Goal: Information Seeking & Learning: Check status

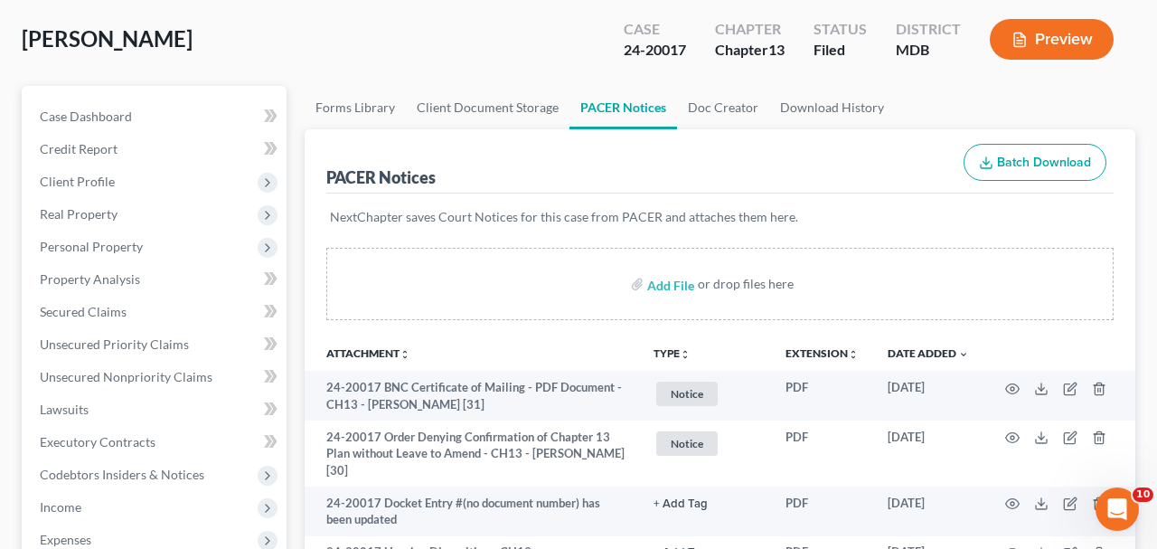
scroll to position [94, 0]
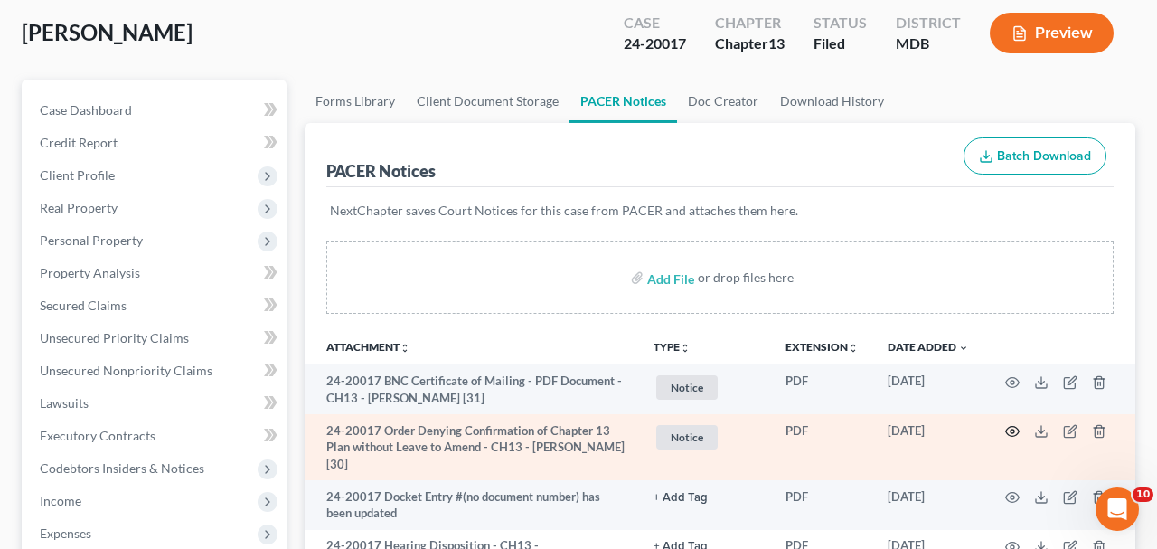
click at [1007, 431] on icon "button" at bounding box center [1013, 432] width 14 height 10
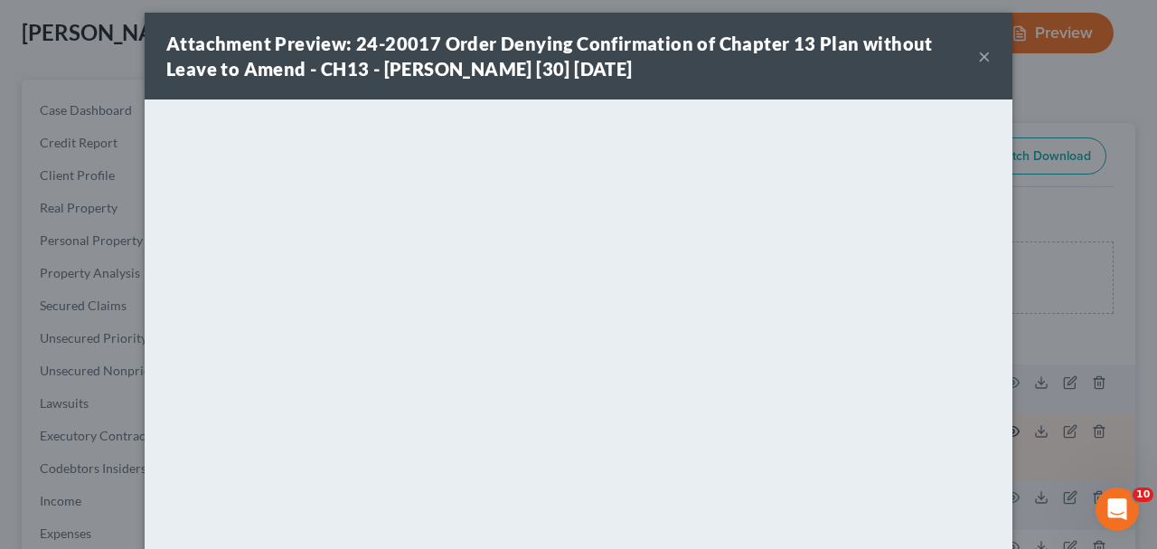
scroll to position [0, 0]
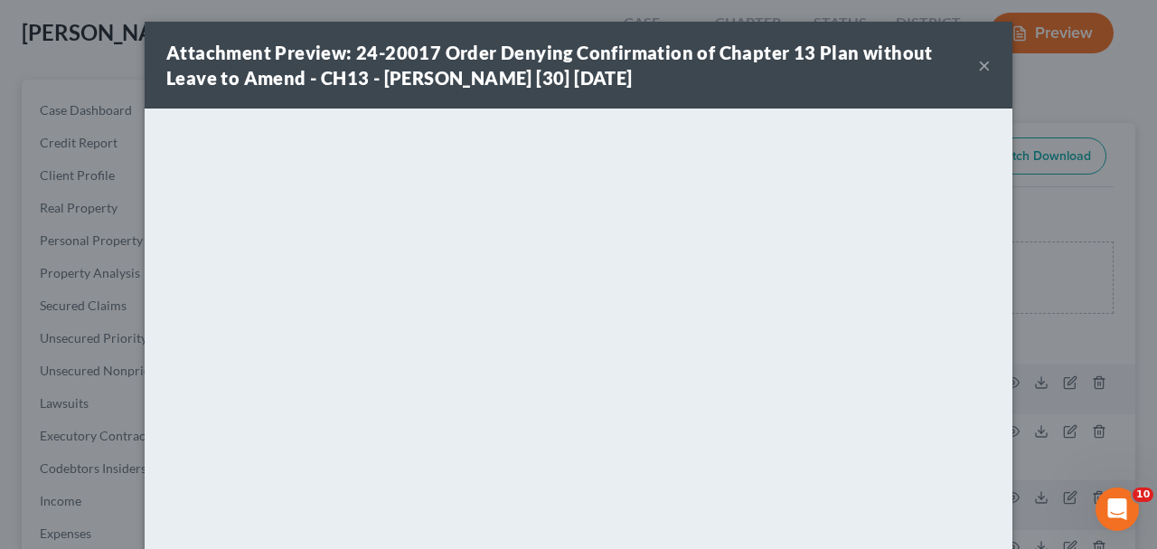
click at [983, 64] on button "×" at bounding box center [984, 65] width 13 height 22
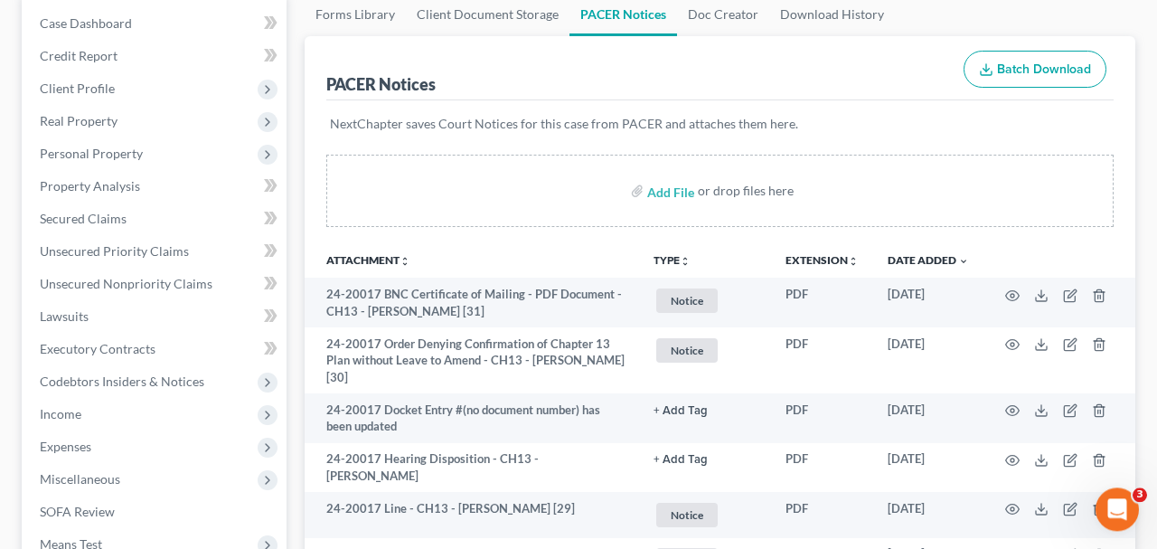
scroll to position [188, 0]
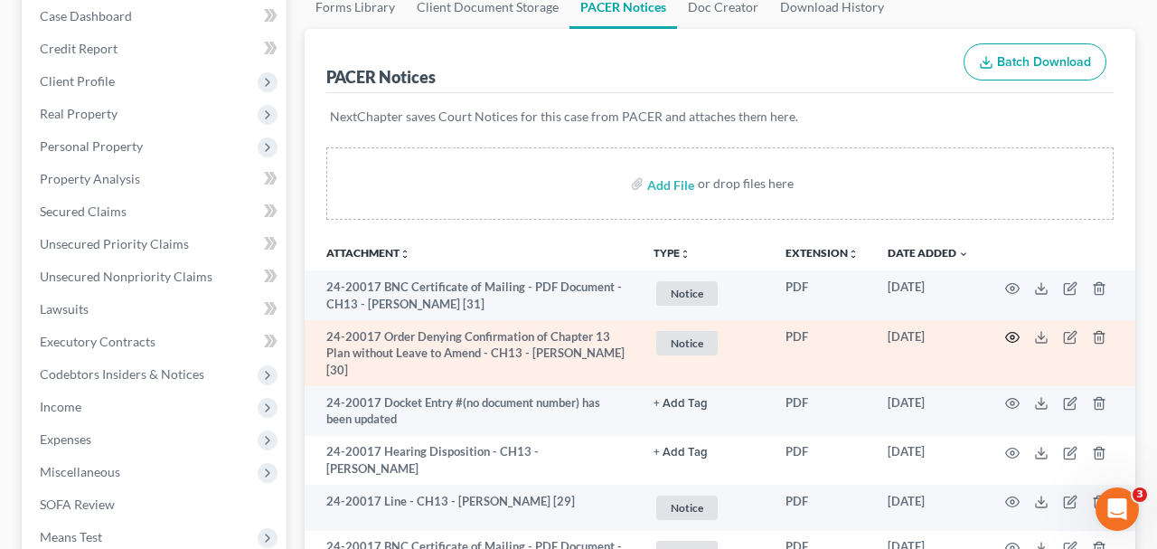
click at [1010, 333] on icon "button" at bounding box center [1013, 338] width 14 height 10
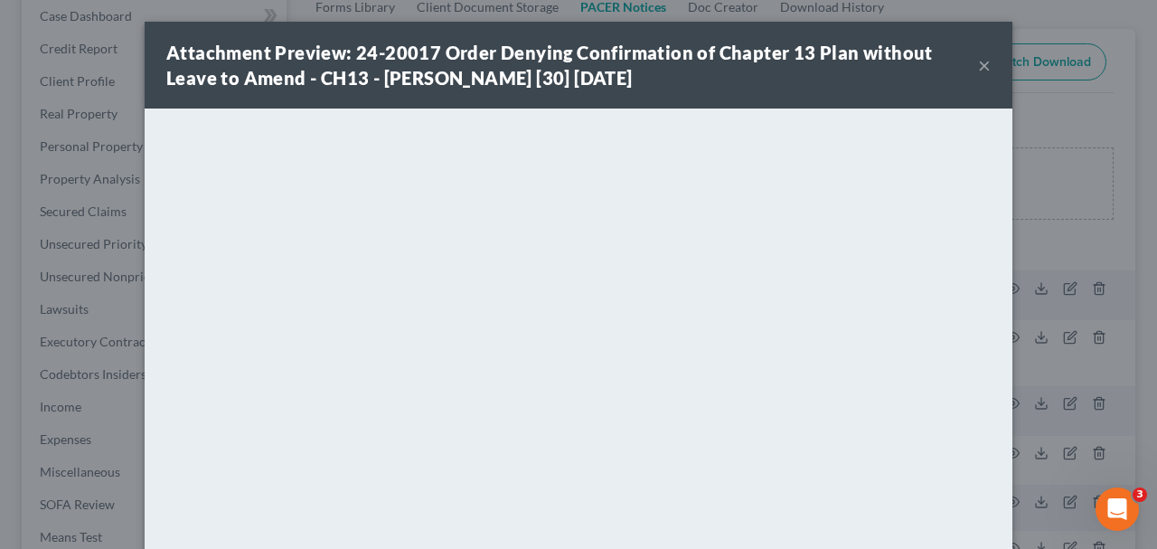
click at [983, 68] on button "×" at bounding box center [984, 65] width 13 height 22
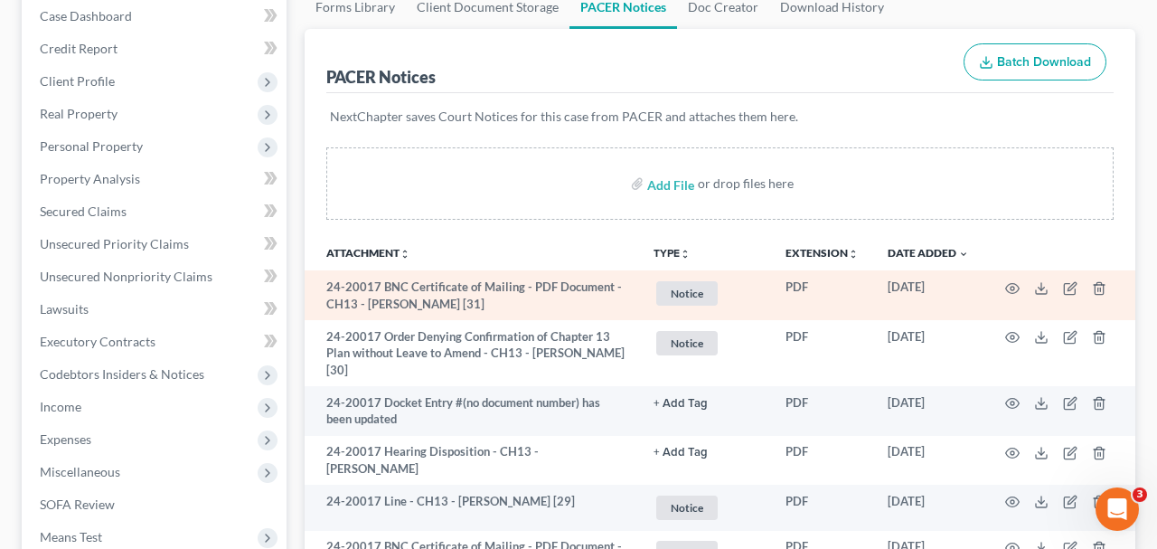
scroll to position [0, 0]
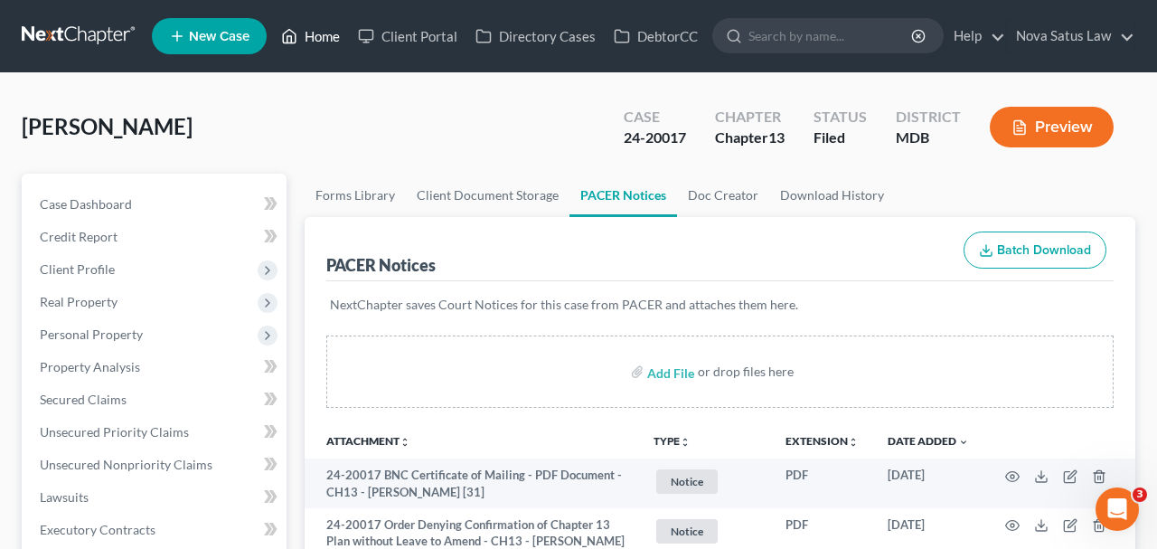
click at [325, 37] on link "Home" at bounding box center [310, 36] width 77 height 33
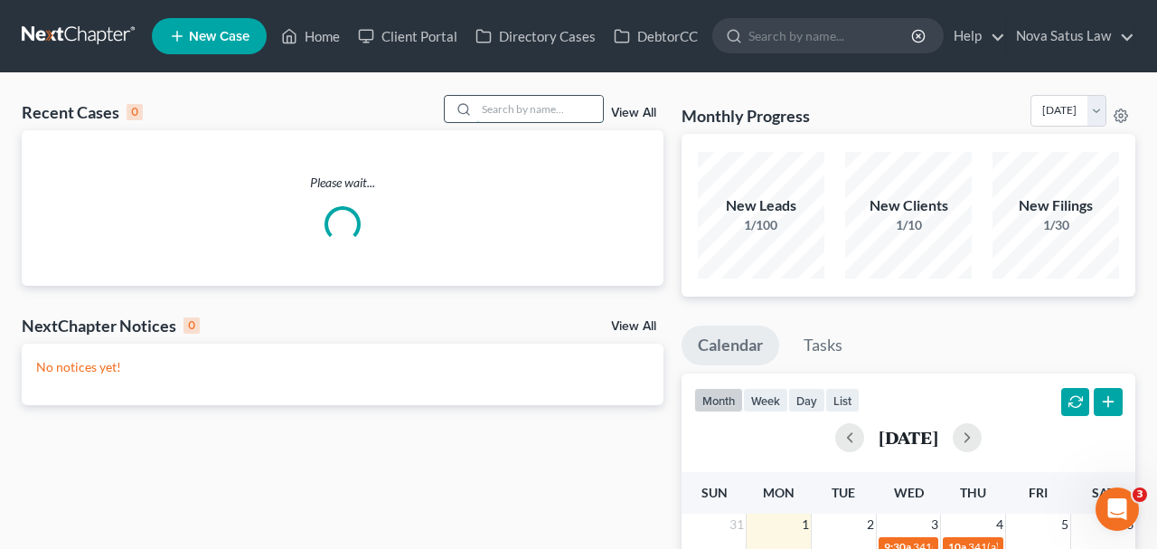
click at [476, 107] on input "search" at bounding box center [539, 109] width 127 height 26
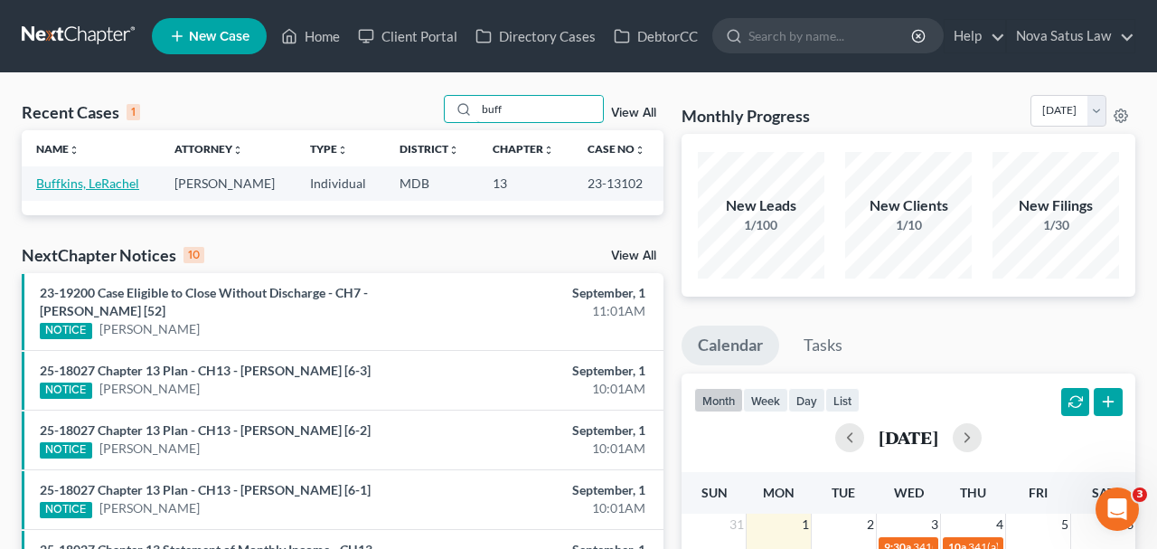
type input "buff"
click at [124, 182] on link "Buffkins, LeRachel" at bounding box center [87, 182] width 103 height 15
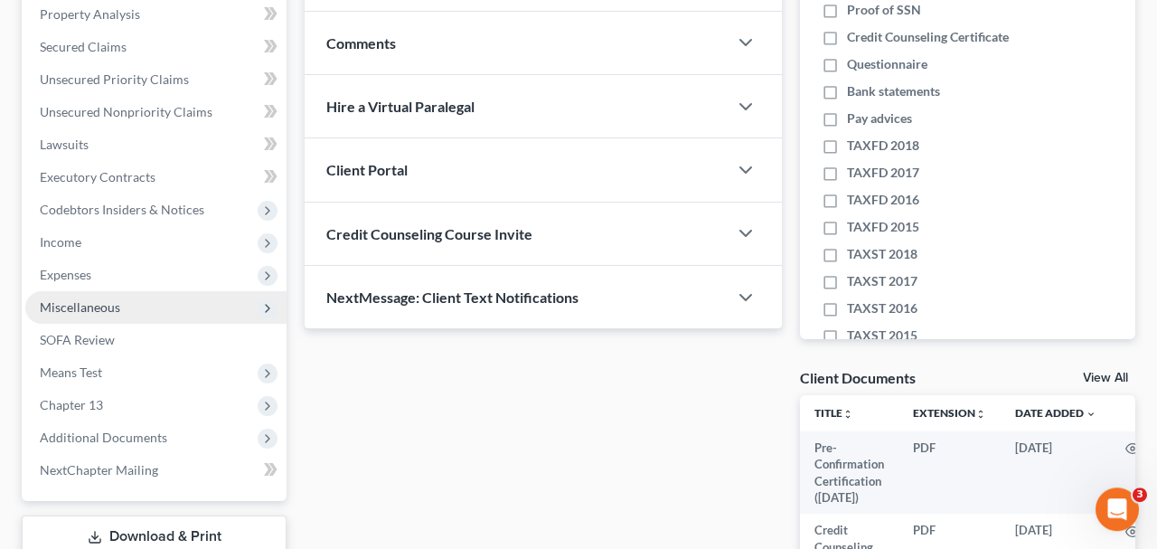
scroll to position [470, 0]
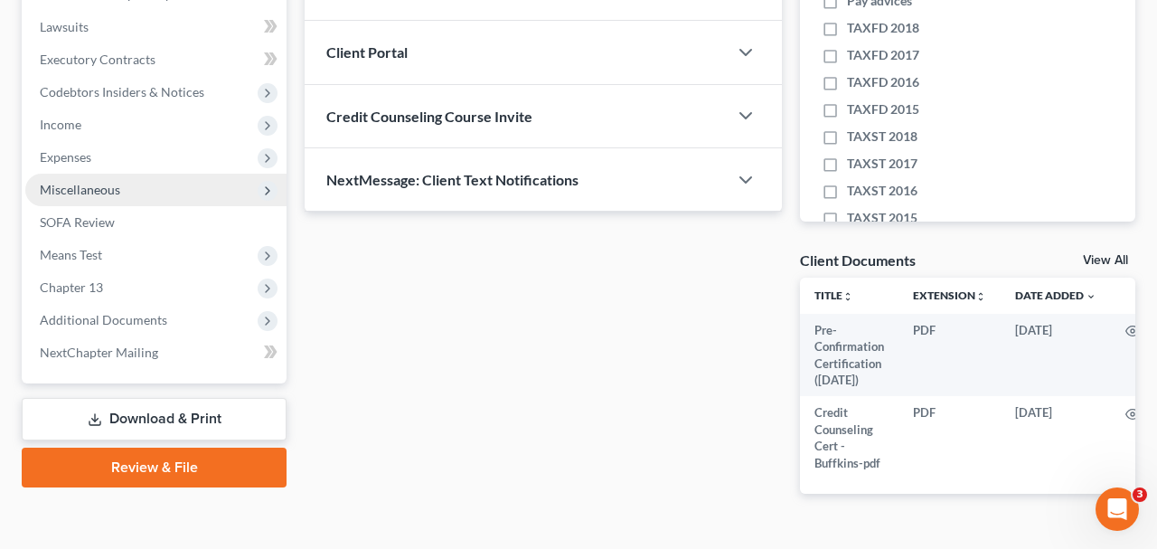
click at [94, 312] on span "Additional Documents" at bounding box center [103, 319] width 127 height 15
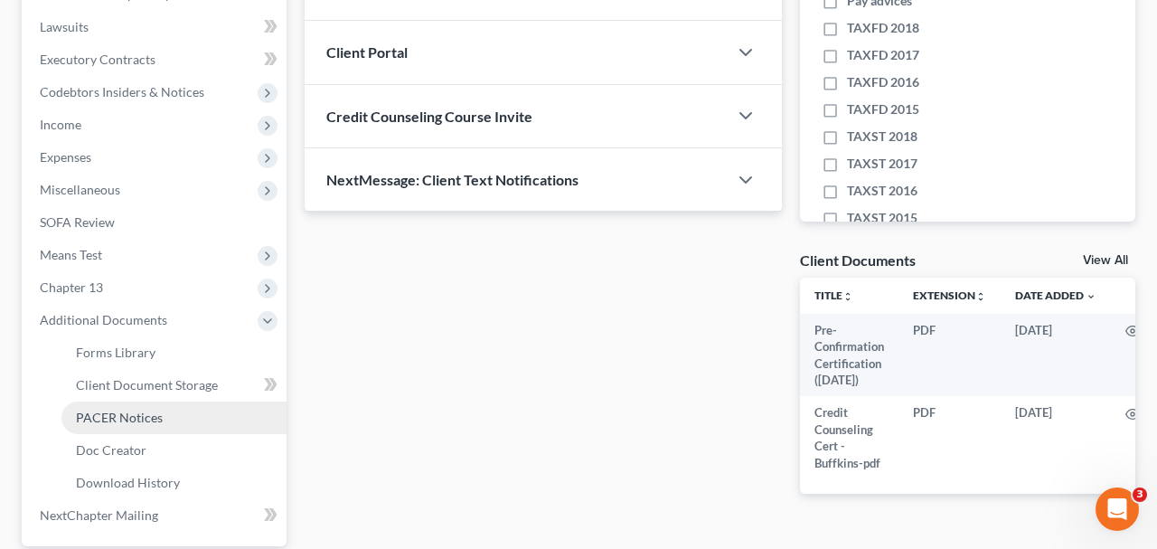
click at [97, 416] on span "PACER Notices" at bounding box center [119, 416] width 87 height 15
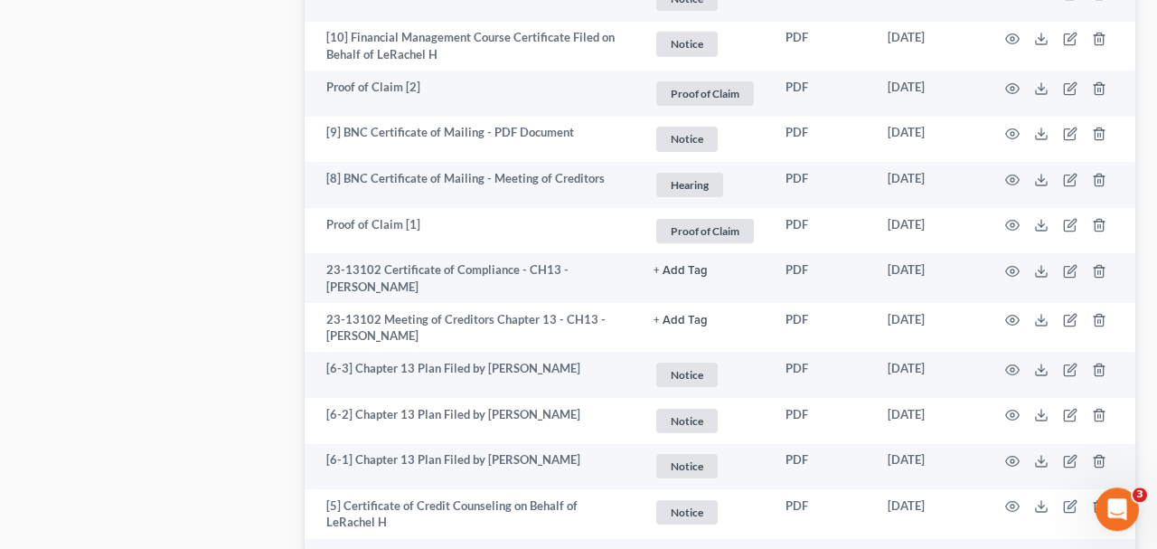
scroll to position [2446, 0]
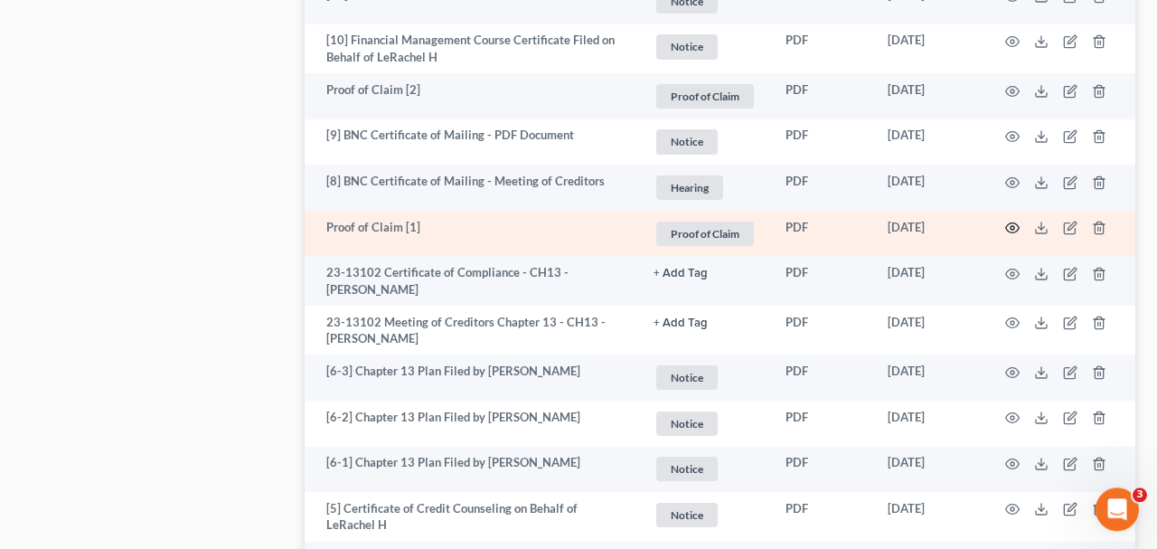
drag, startPoint x: 1007, startPoint y: 224, endPoint x: 993, endPoint y: 227, distance: 13.8
click at [1002, 226] on td at bounding box center [1059, 234] width 152 height 46
click at [1013, 221] on icon "button" at bounding box center [1012, 228] width 14 height 14
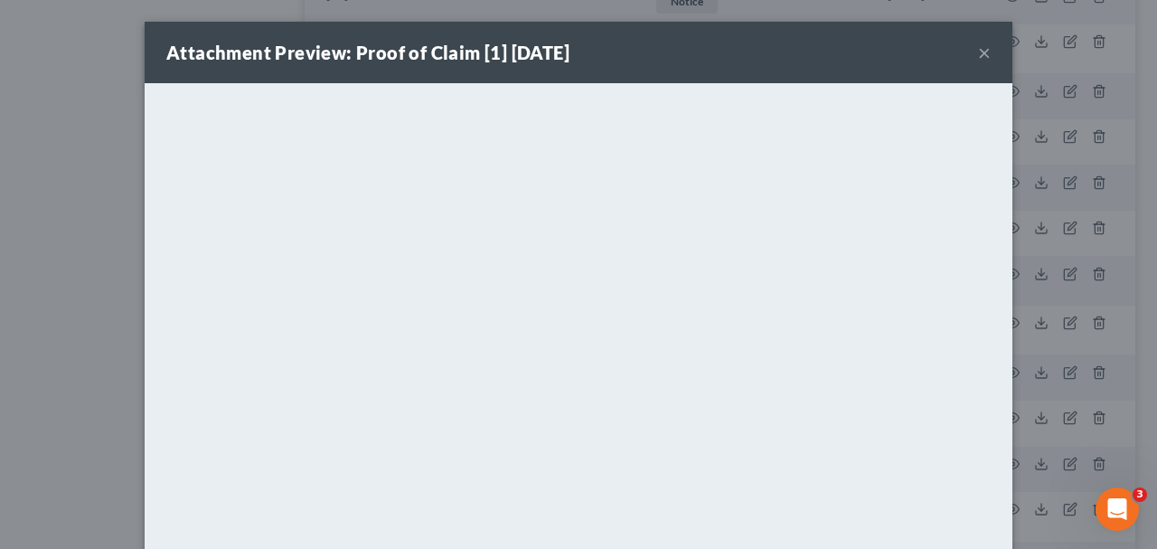
click at [979, 60] on button "×" at bounding box center [984, 53] width 13 height 22
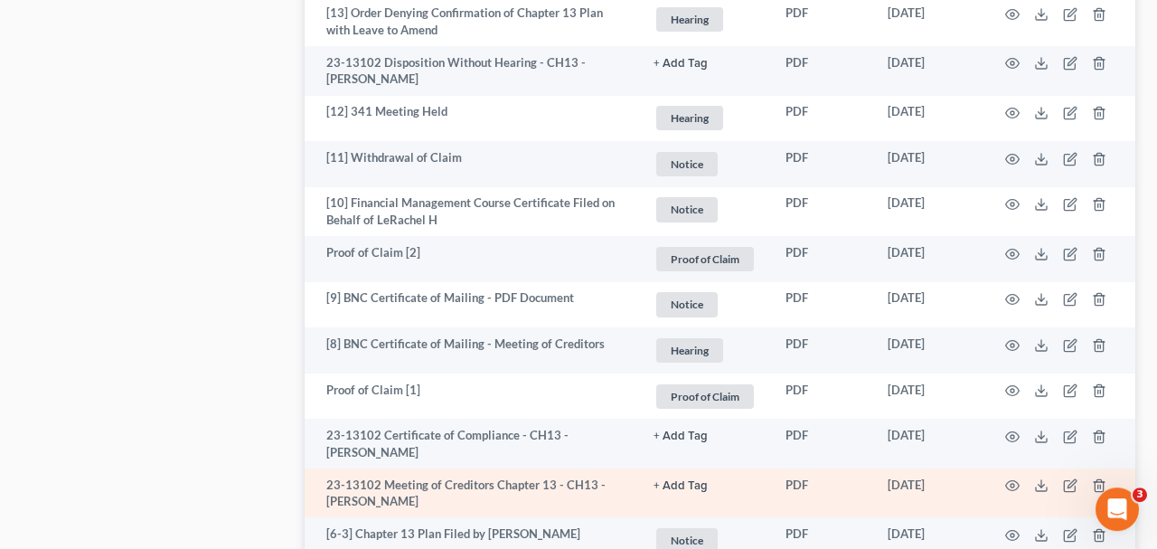
scroll to position [2258, 0]
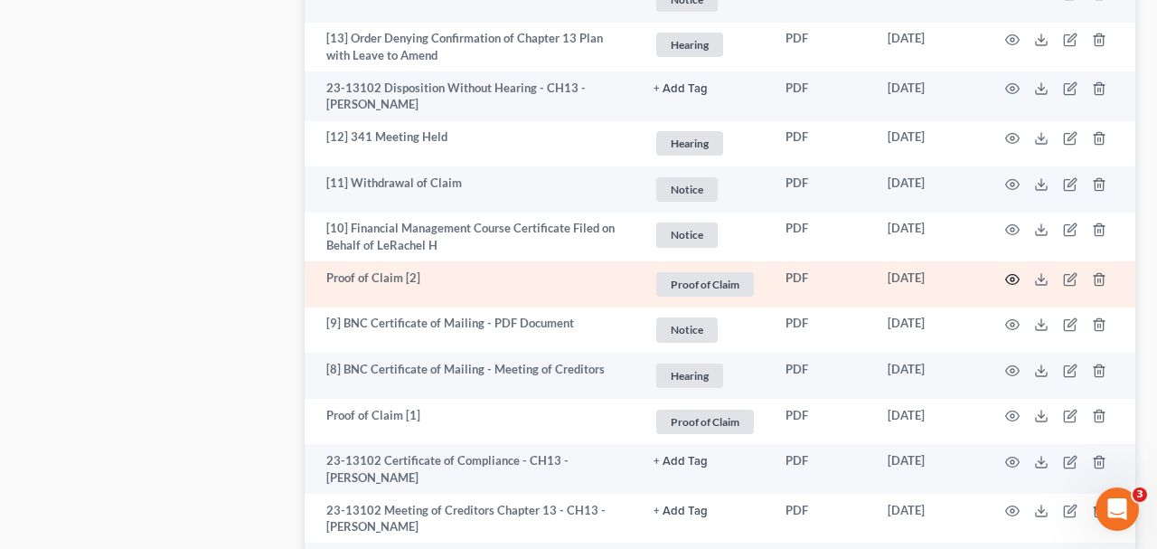
click at [1011, 272] on icon "button" at bounding box center [1012, 279] width 14 height 14
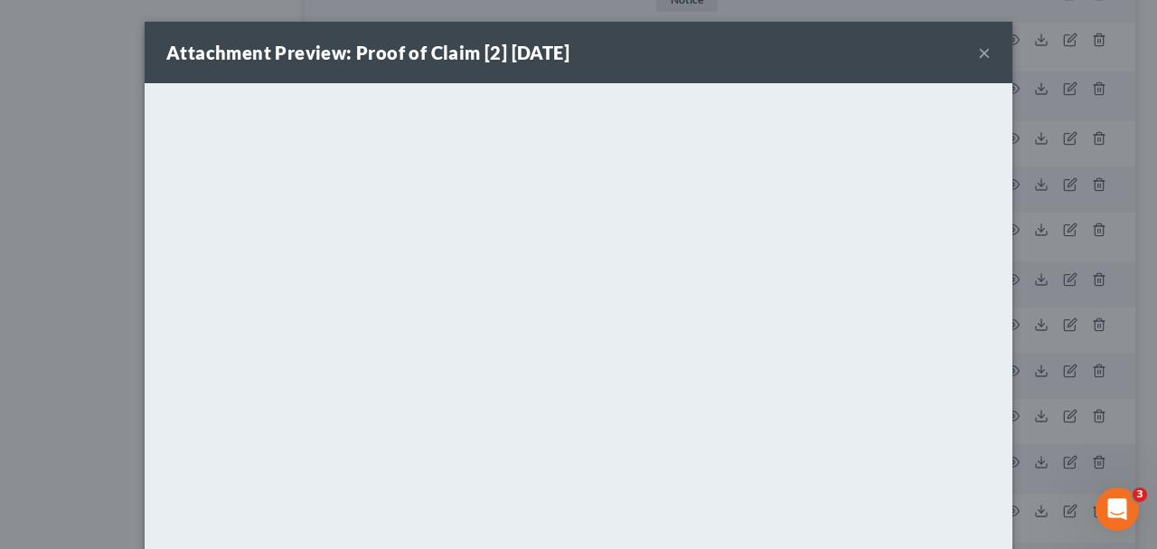
click at [983, 58] on button "×" at bounding box center [984, 53] width 13 height 22
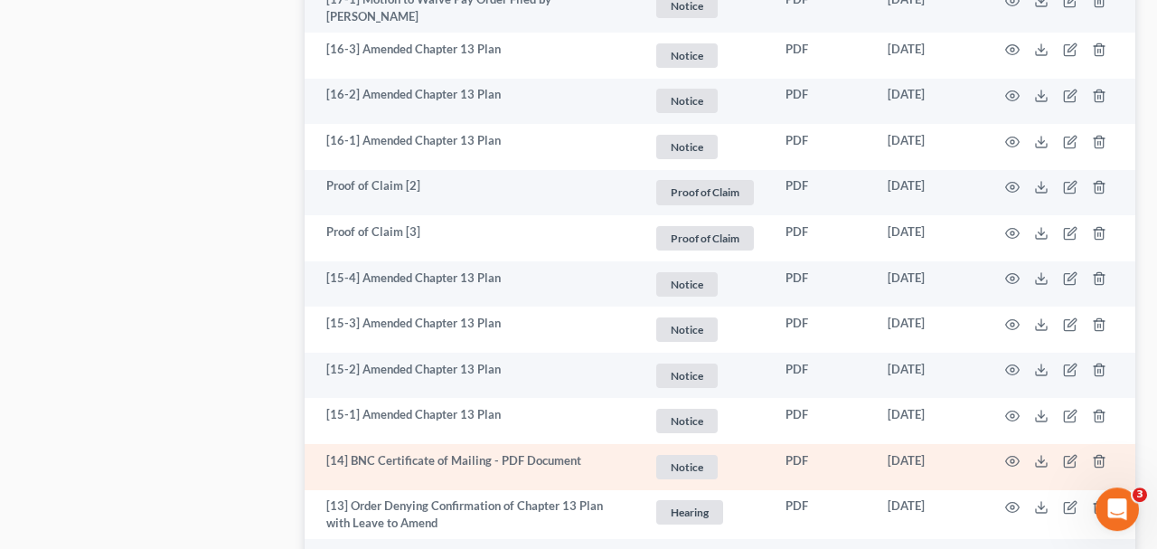
scroll to position [1788, 0]
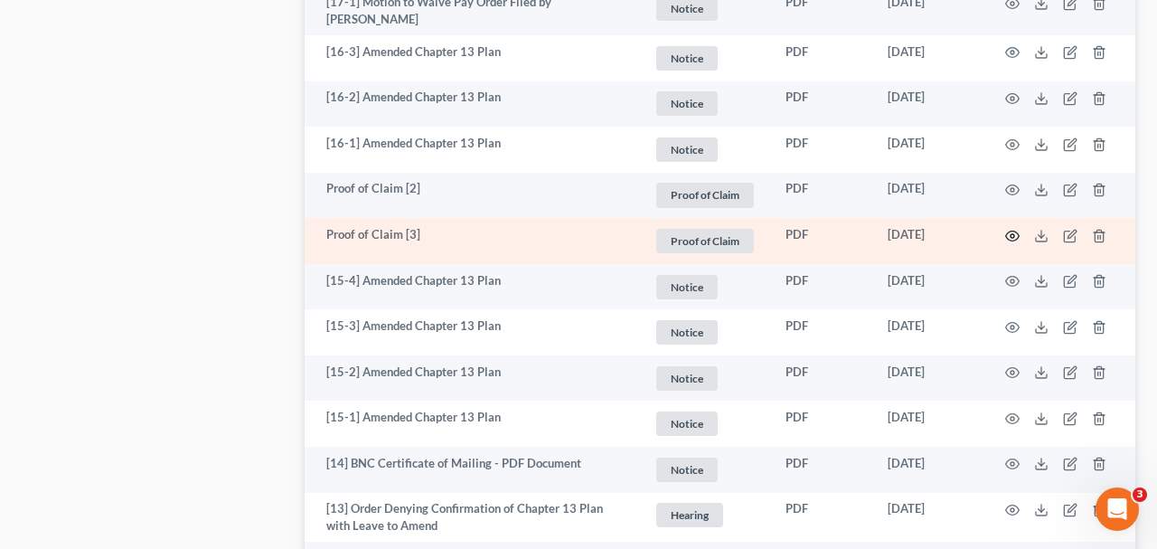
click at [1013, 229] on icon "button" at bounding box center [1012, 236] width 14 height 14
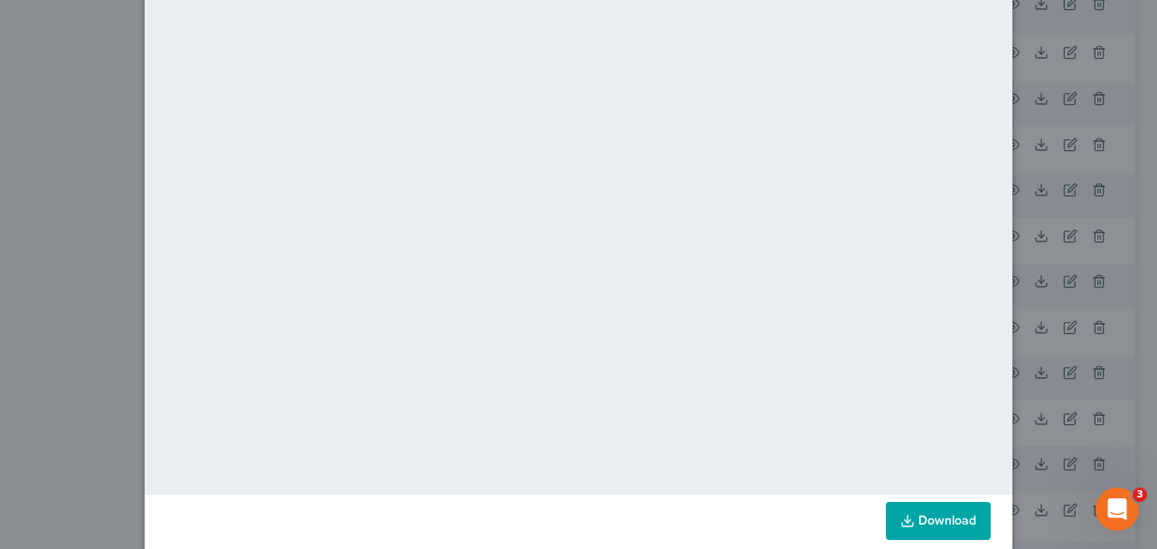
scroll to position [0, 0]
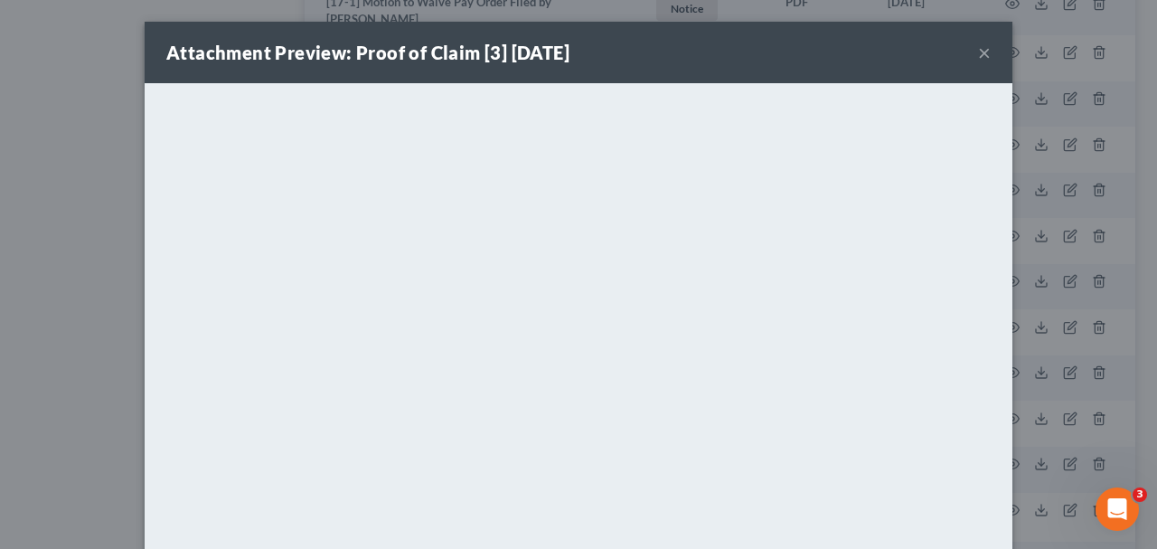
click at [986, 59] on button "×" at bounding box center [984, 53] width 13 height 22
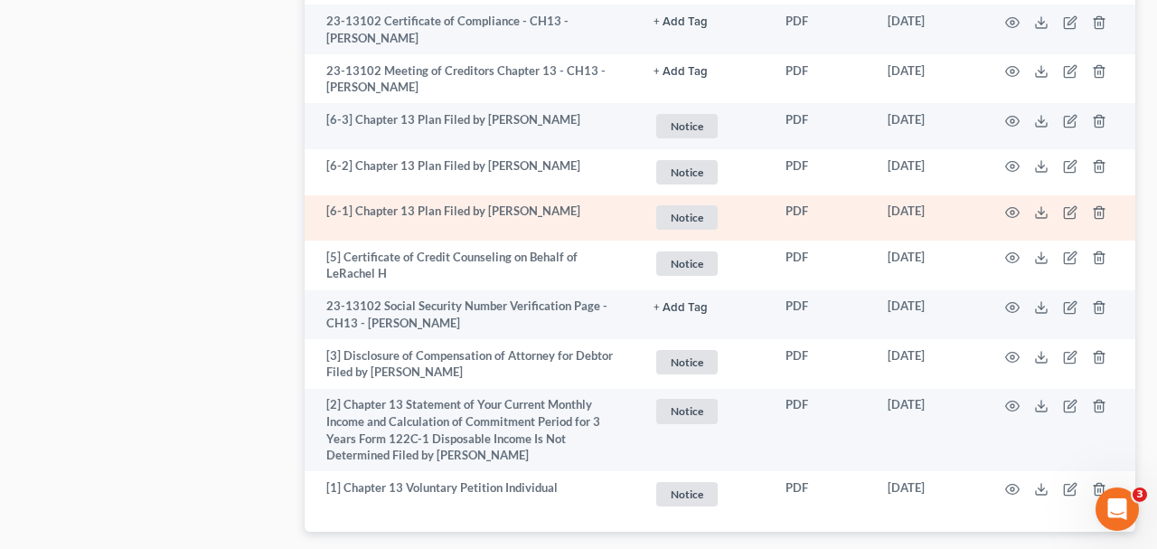
scroll to position [2705, 0]
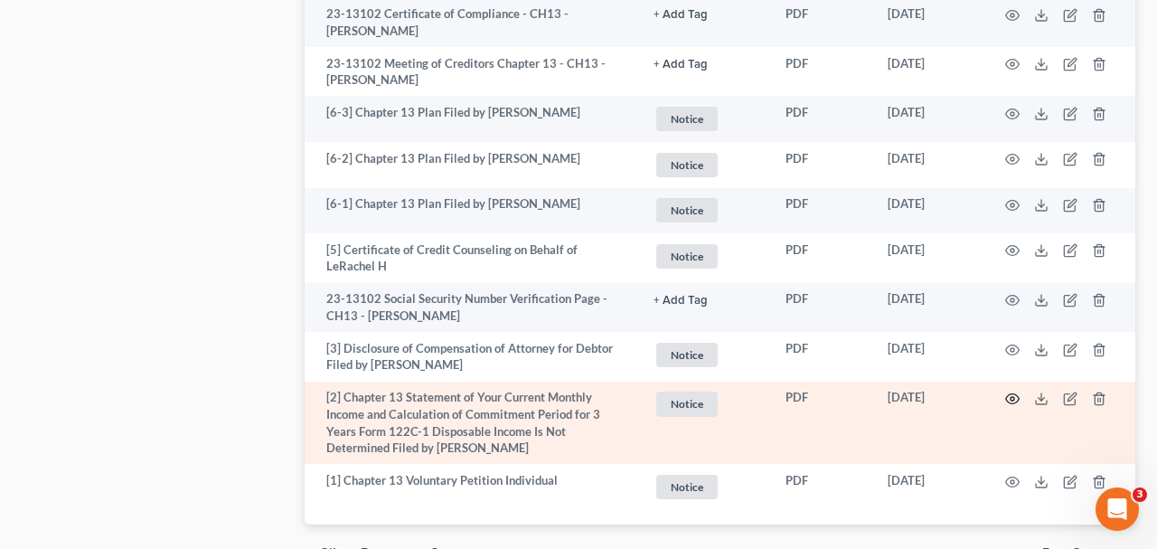
click at [1008, 391] on icon "button" at bounding box center [1012, 398] width 14 height 14
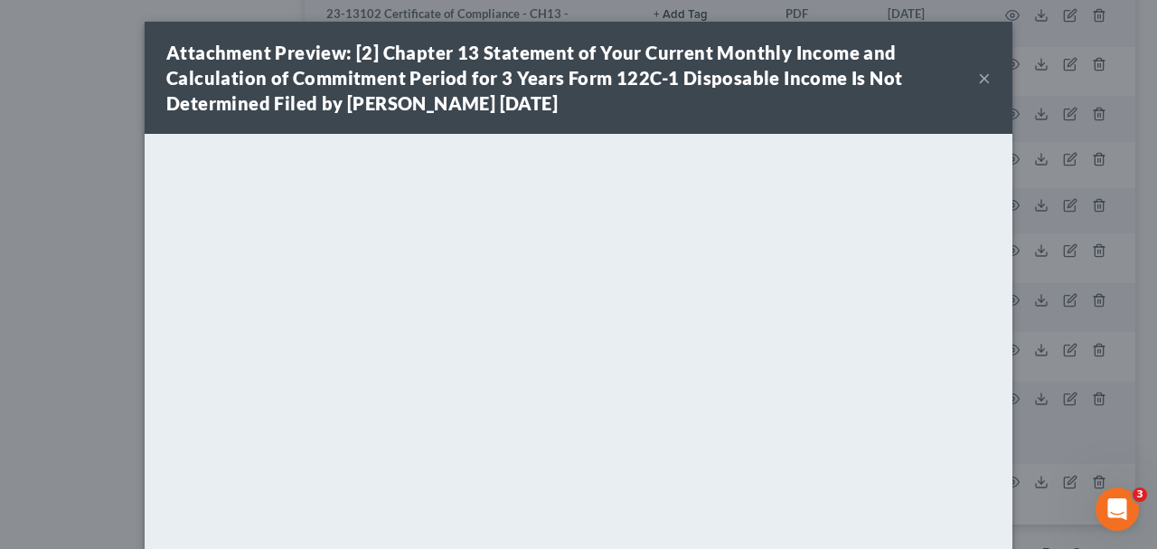
click at [984, 82] on button "×" at bounding box center [984, 78] width 13 height 22
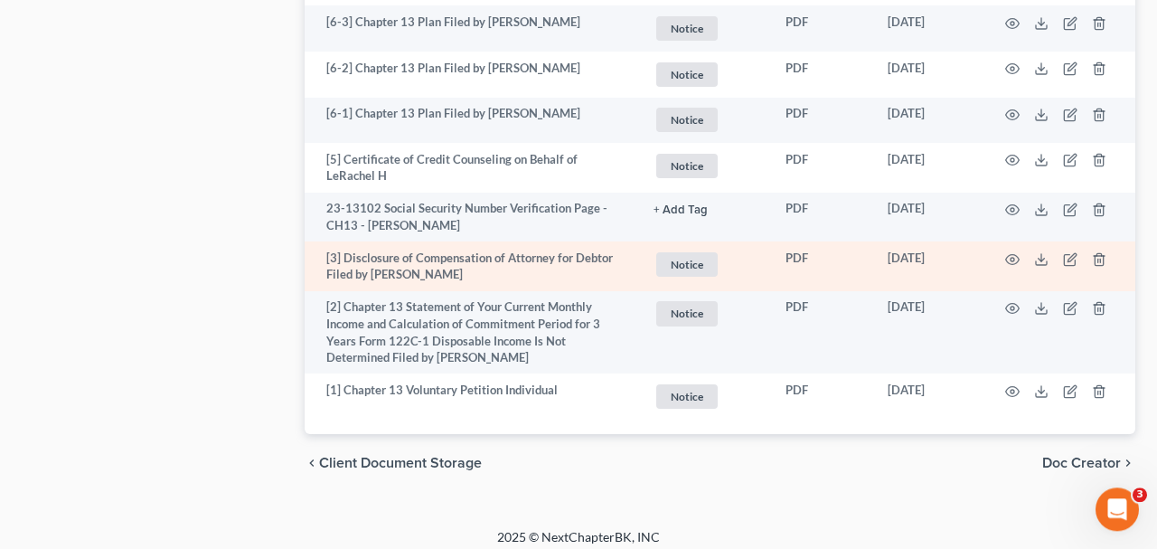
scroll to position [2799, 0]
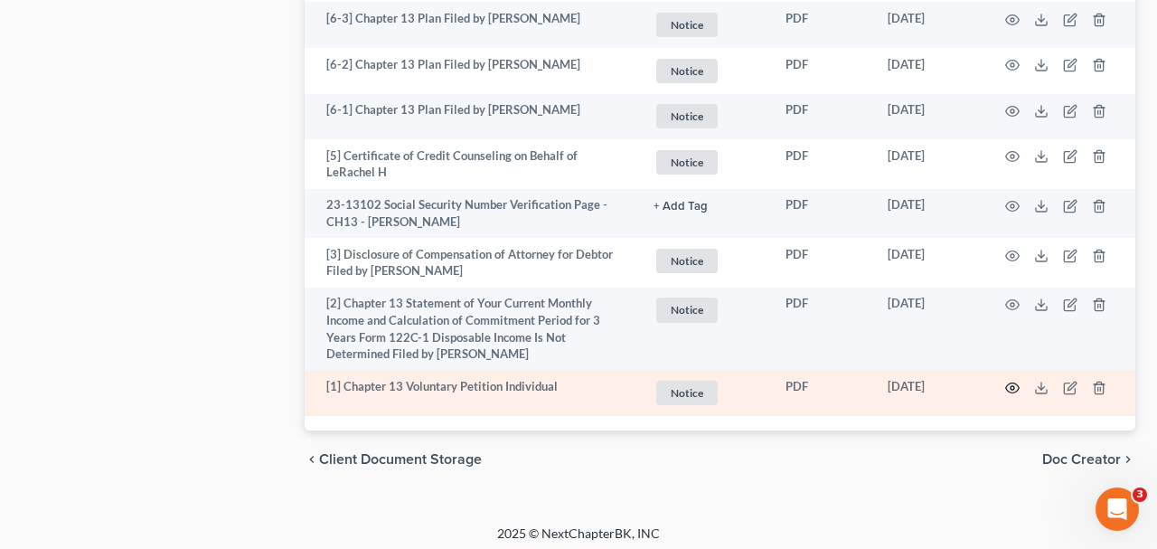
click at [1008, 381] on icon "button" at bounding box center [1012, 388] width 14 height 14
